Goal: Task Accomplishment & Management: Use online tool/utility

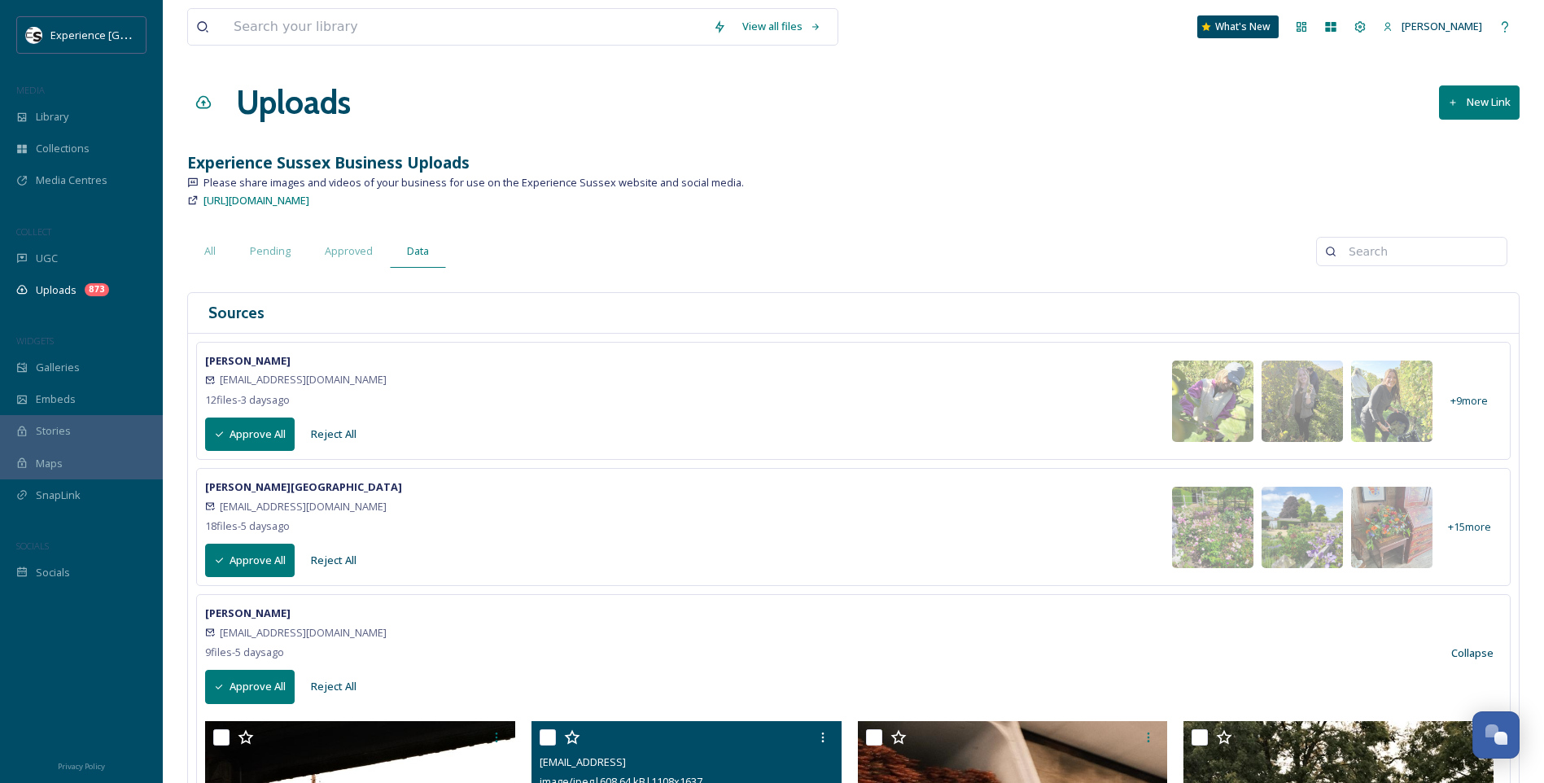
click at [243, 433] on button "Approve All" at bounding box center [250, 434] width 90 height 33
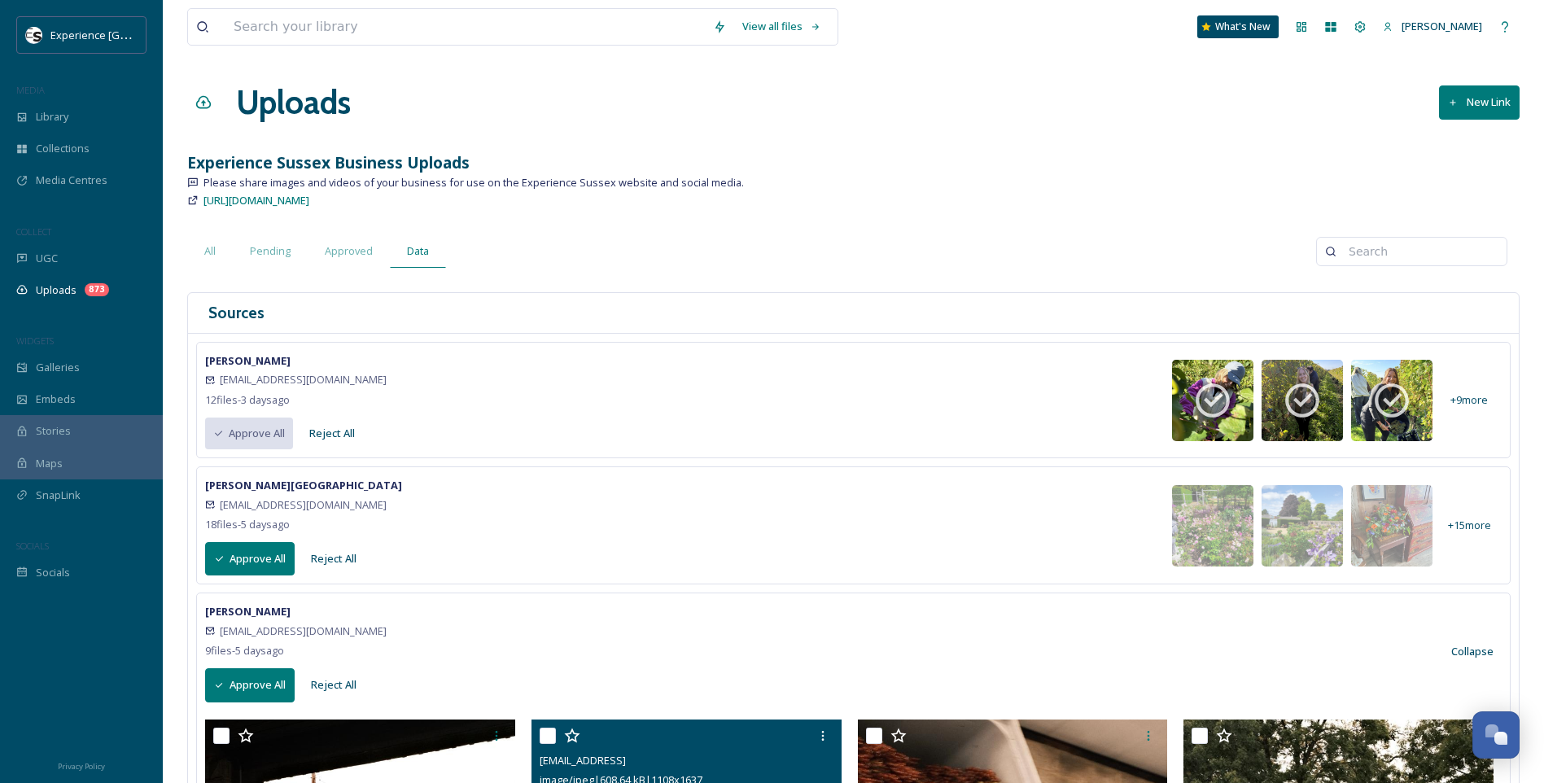
click at [254, 560] on button "Approve All" at bounding box center [250, 558] width 90 height 33
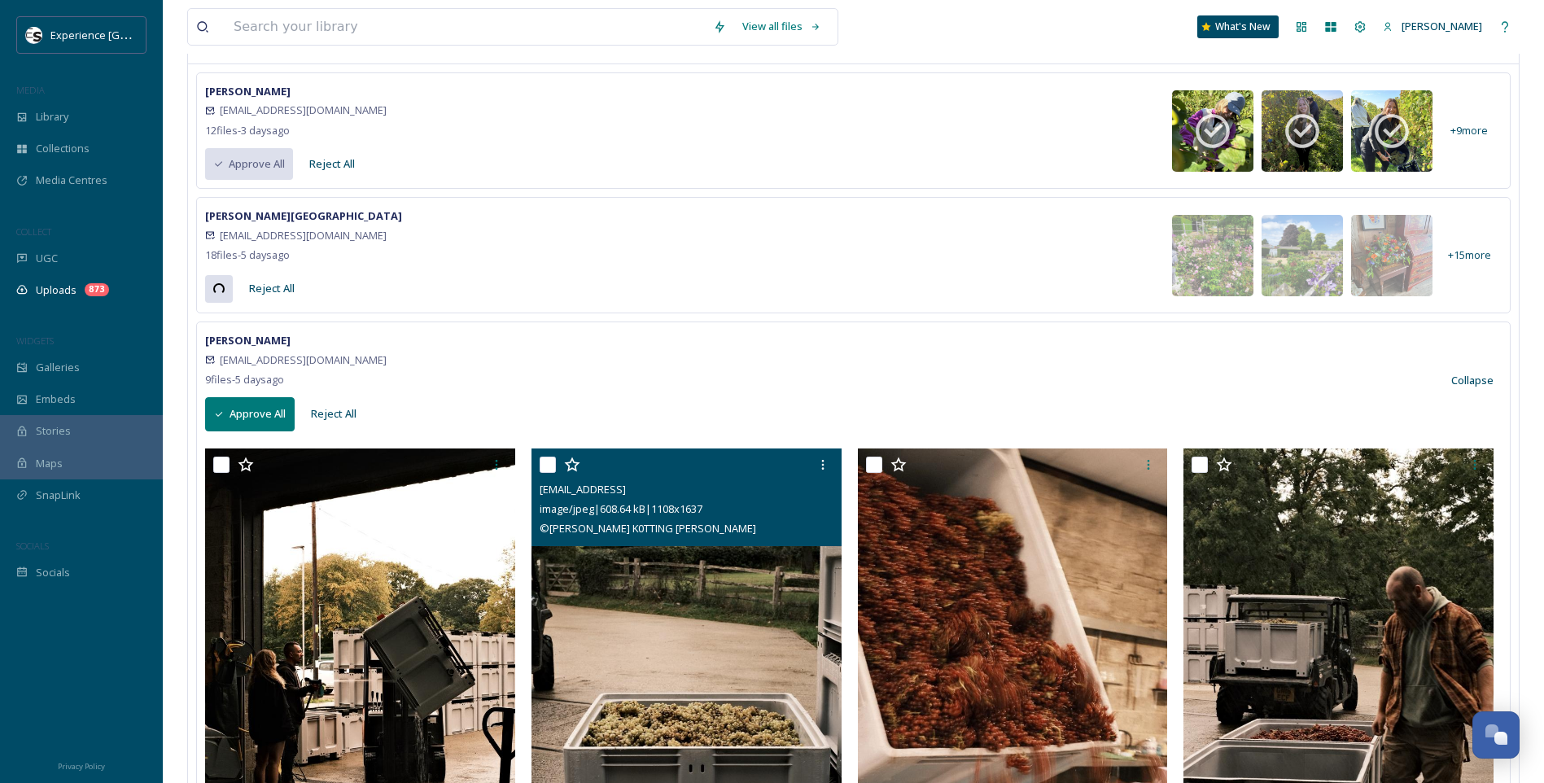
scroll to position [326, 0]
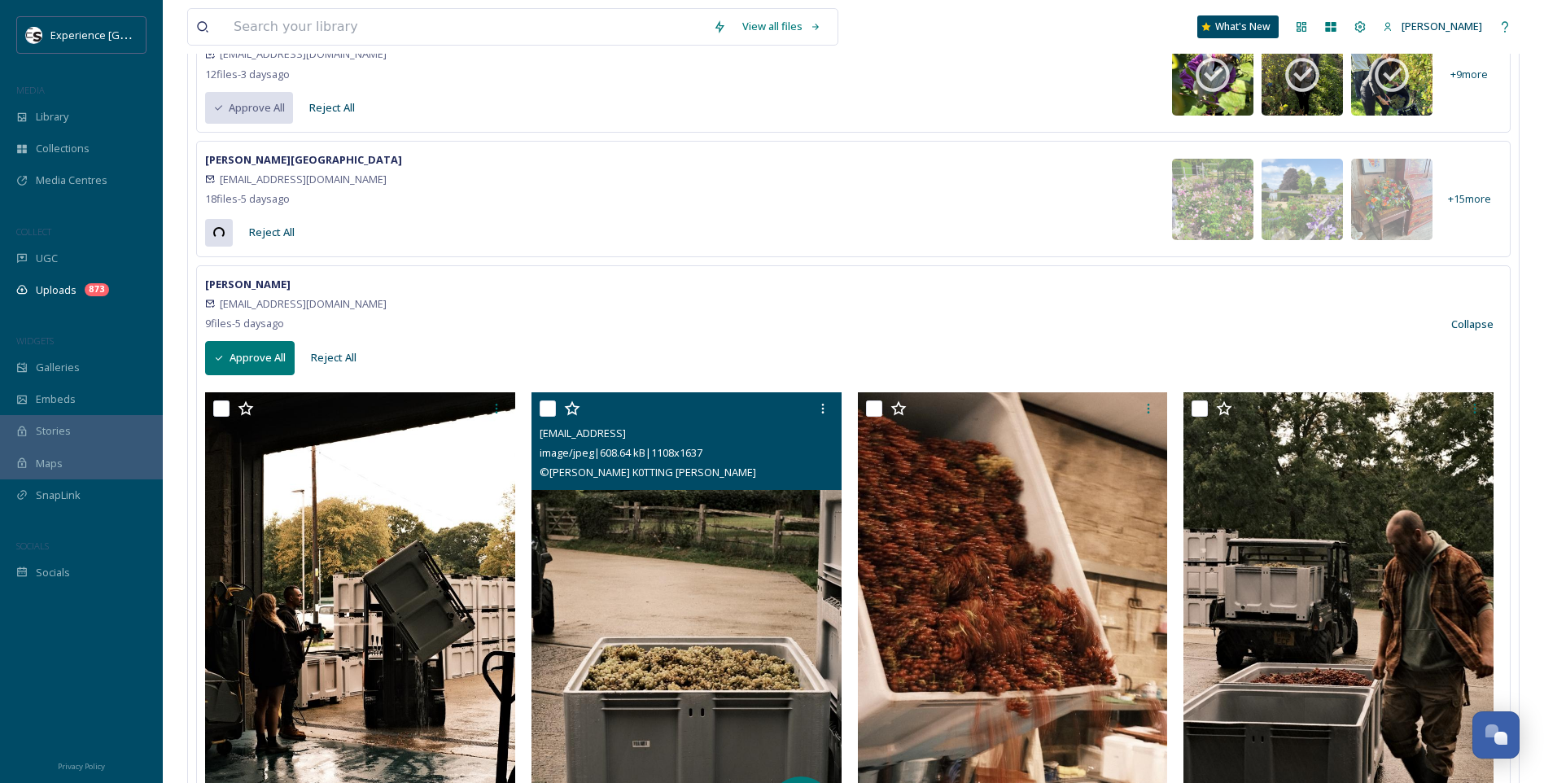
click at [269, 348] on button "Approve All" at bounding box center [250, 357] width 90 height 33
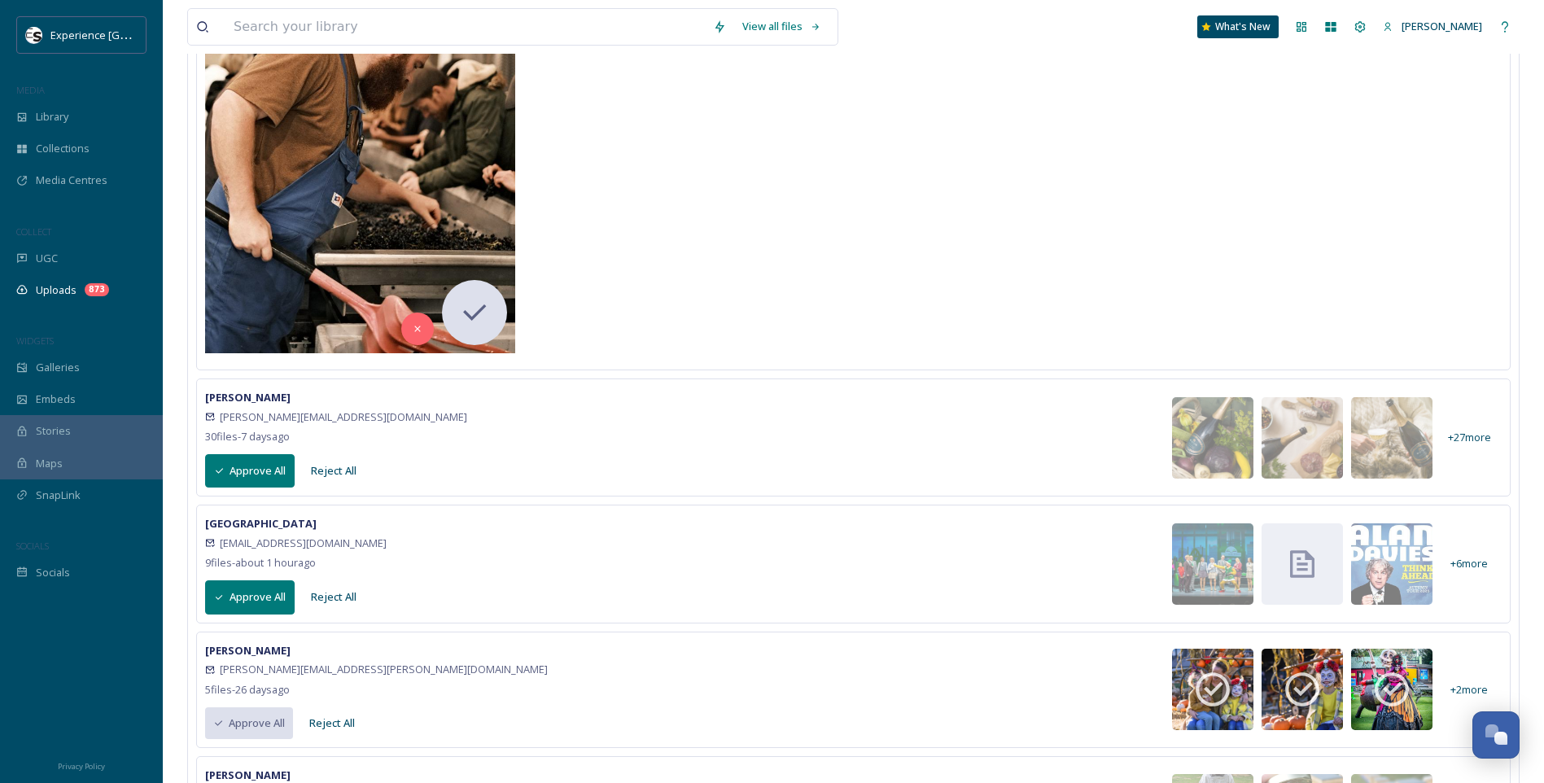
scroll to position [1872, 0]
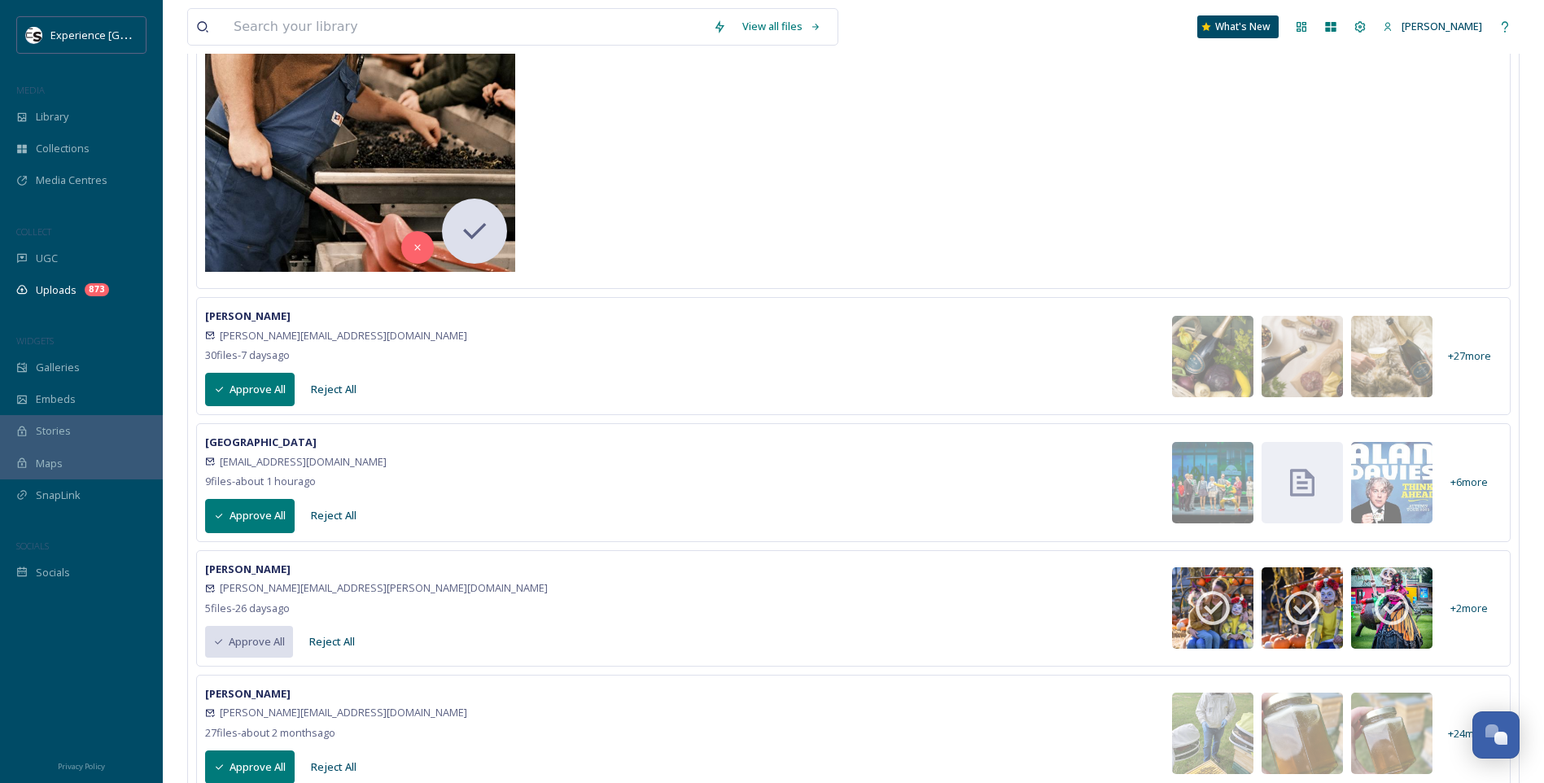
click at [238, 398] on button "Approve All" at bounding box center [250, 389] width 90 height 33
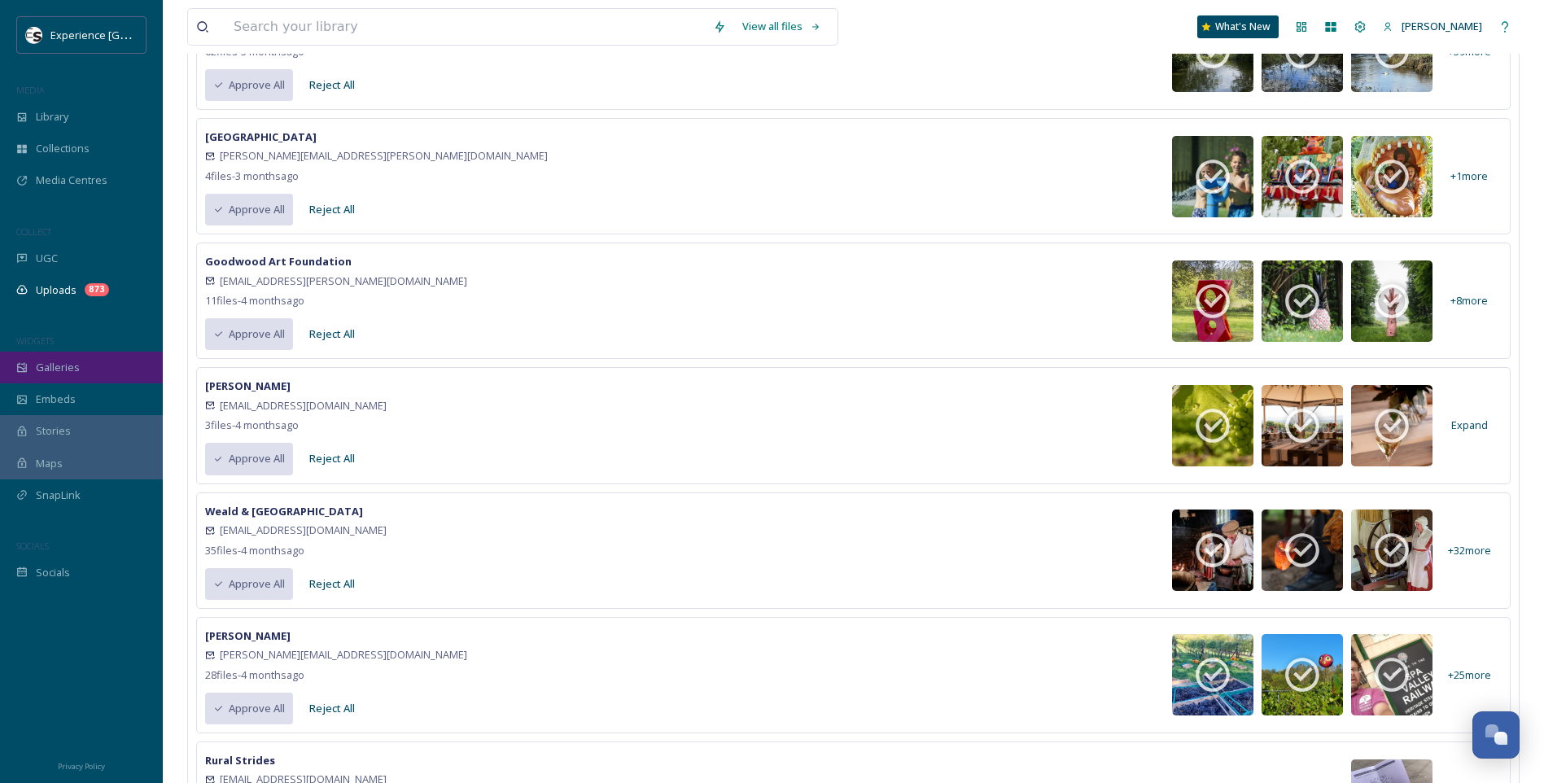
scroll to position [3989, 0]
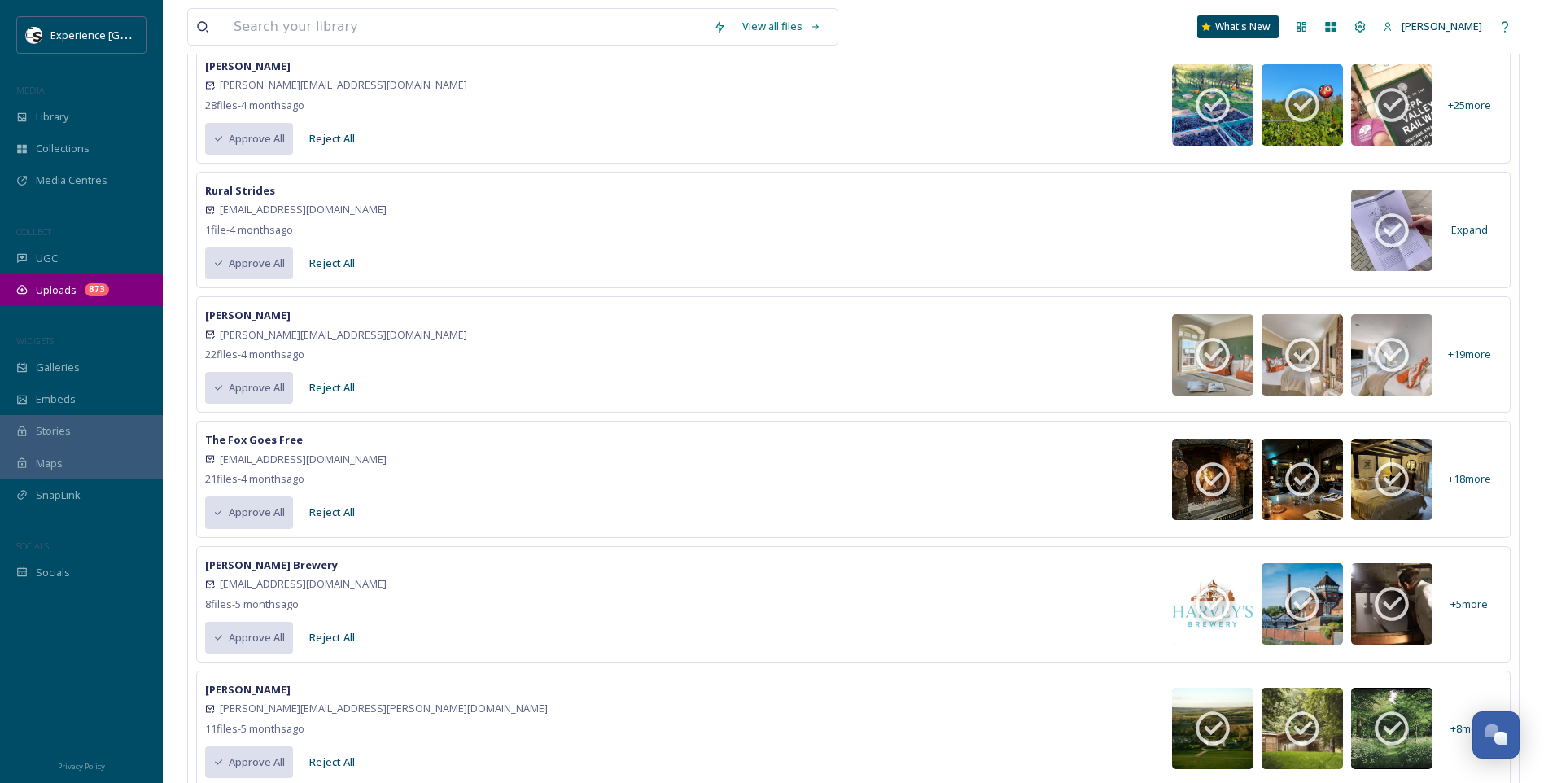
click at [43, 278] on div "Uploads 873" at bounding box center [81, 290] width 163 height 32
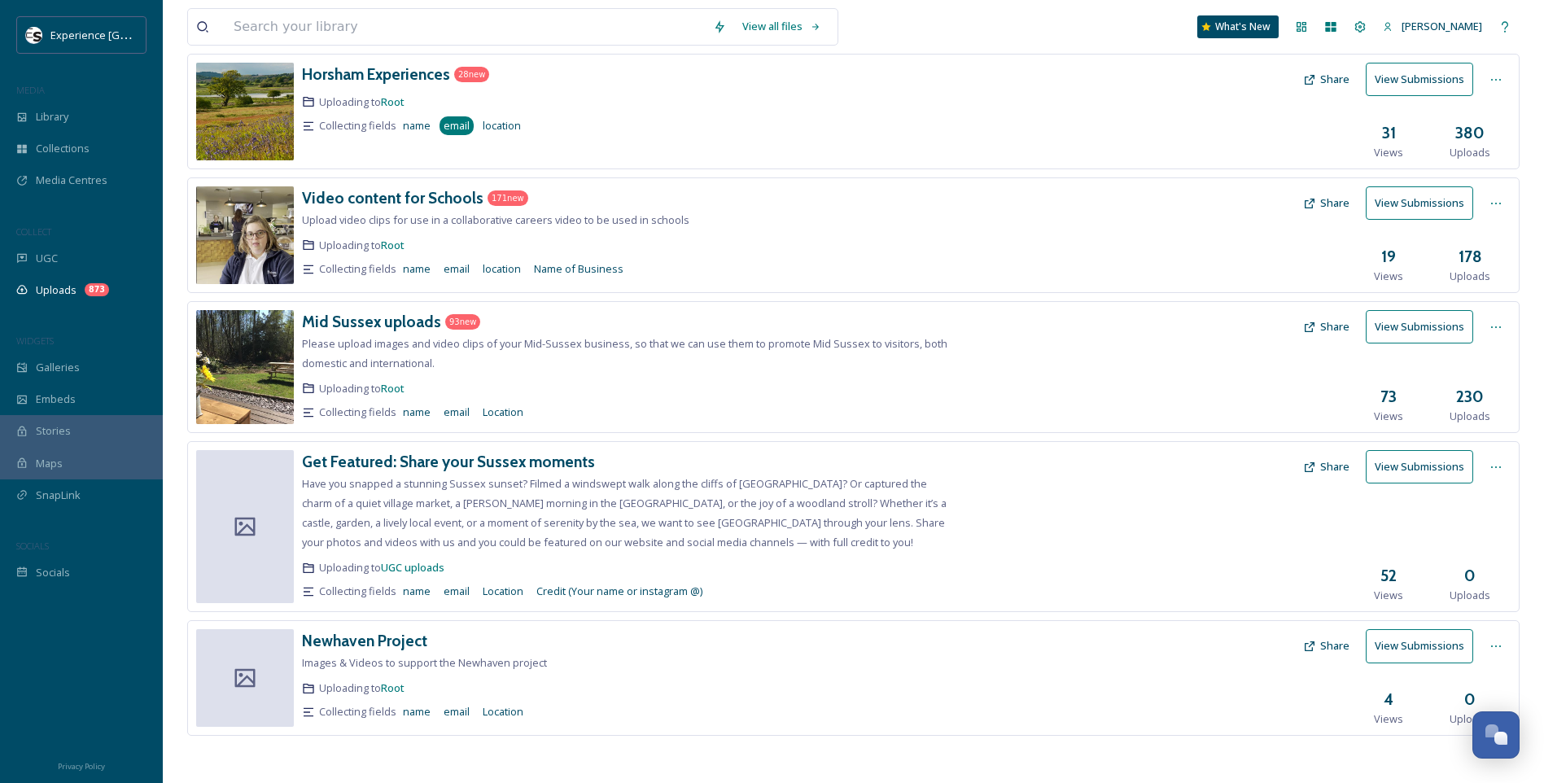
scroll to position [471, 0]
click at [396, 636] on h3 "Newhaven Project" at bounding box center [364, 639] width 125 height 20
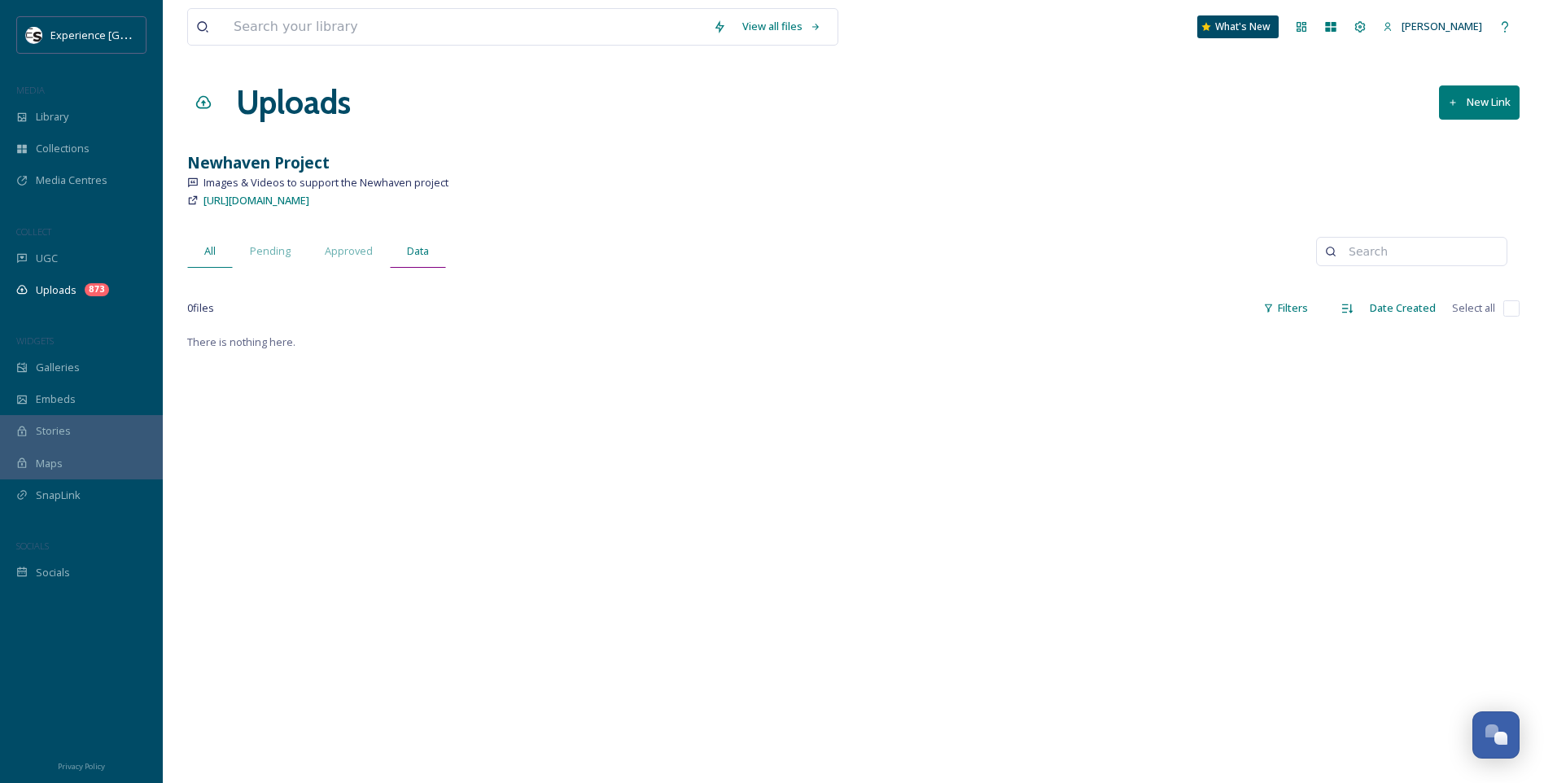
click at [433, 261] on div "Data" at bounding box center [418, 250] width 56 height 33
click at [215, 249] on span "All" at bounding box center [209, 250] width 11 height 15
click at [64, 282] on span "Uploads" at bounding box center [56, 289] width 41 height 15
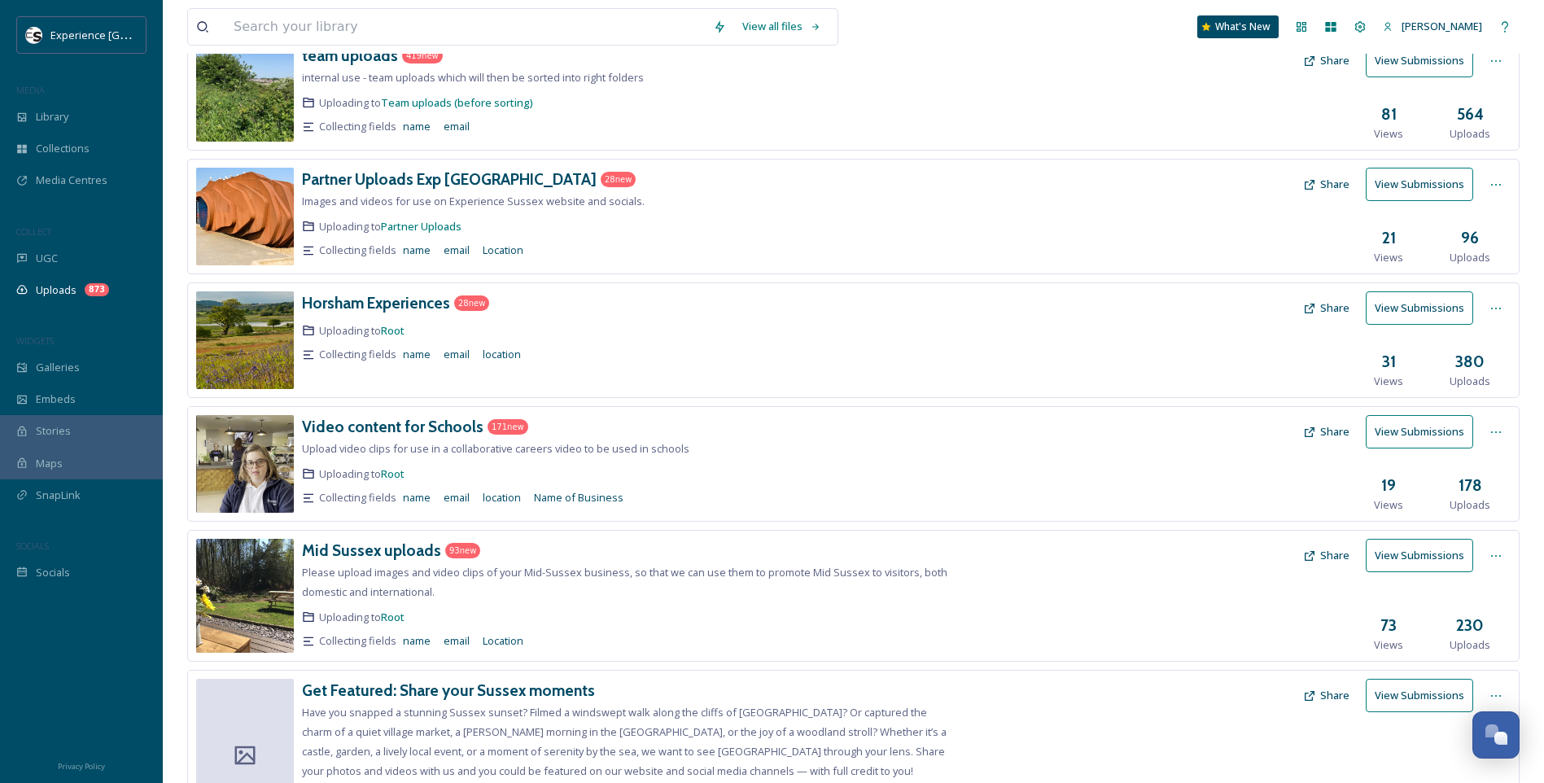
scroll to position [471, 0]
